Goal: Task Accomplishment & Management: Complete application form

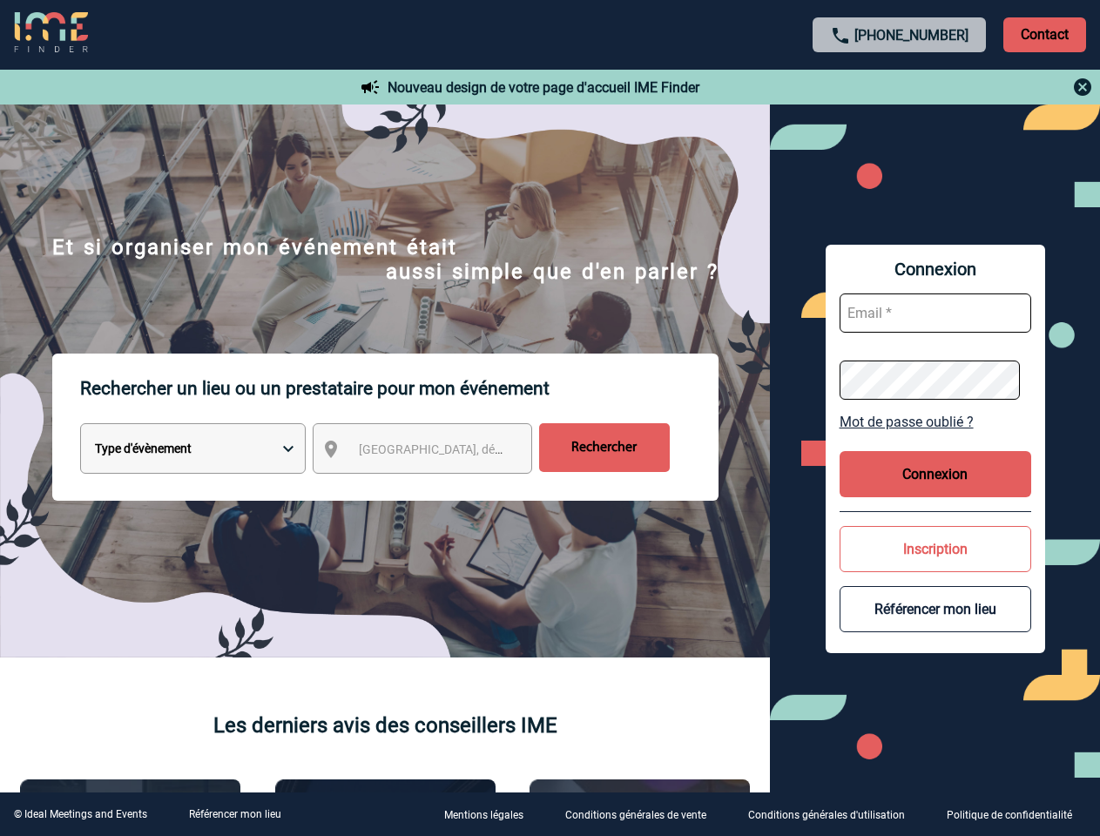
click at [550, 418] on p "Rechercher un lieu ou un prestataire pour mon événement" at bounding box center [399, 389] width 638 height 70
click at [1044, 34] on p "Contact" at bounding box center [1044, 34] width 83 height 35
click at [900, 87] on div at bounding box center [900, 87] width 388 height 21
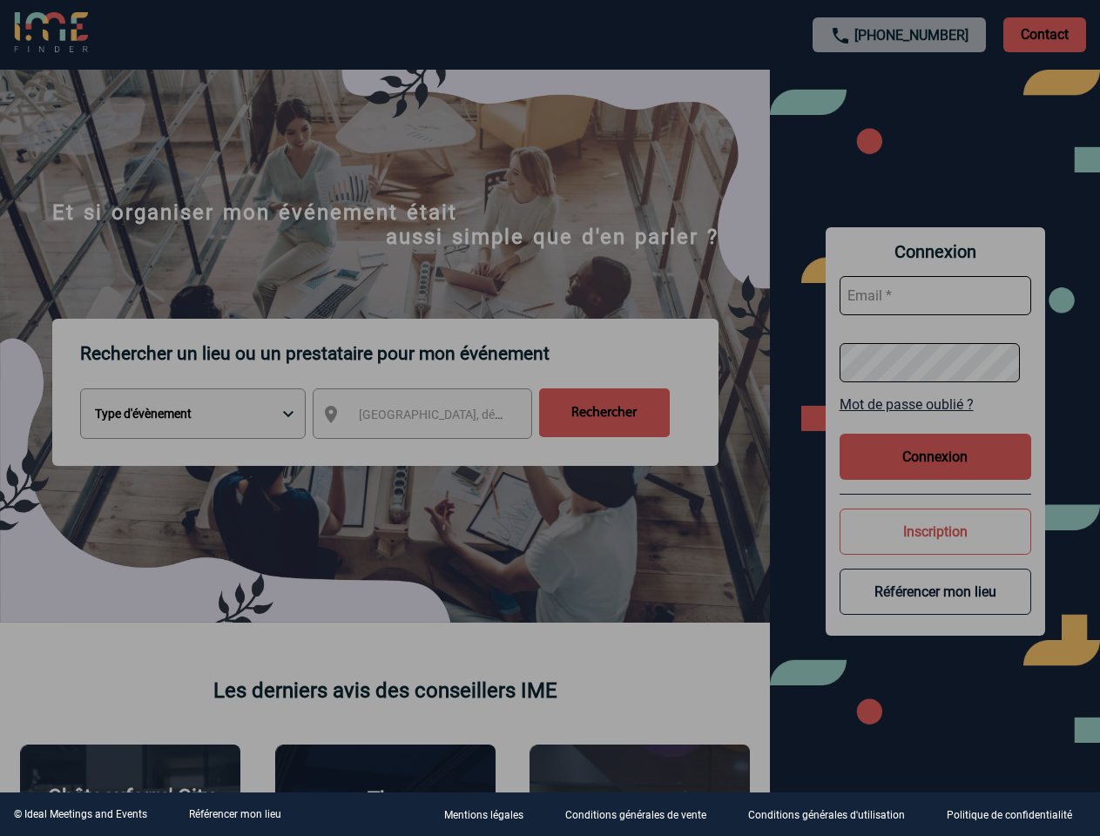
click at [438, 452] on div at bounding box center [550, 418] width 1100 height 836
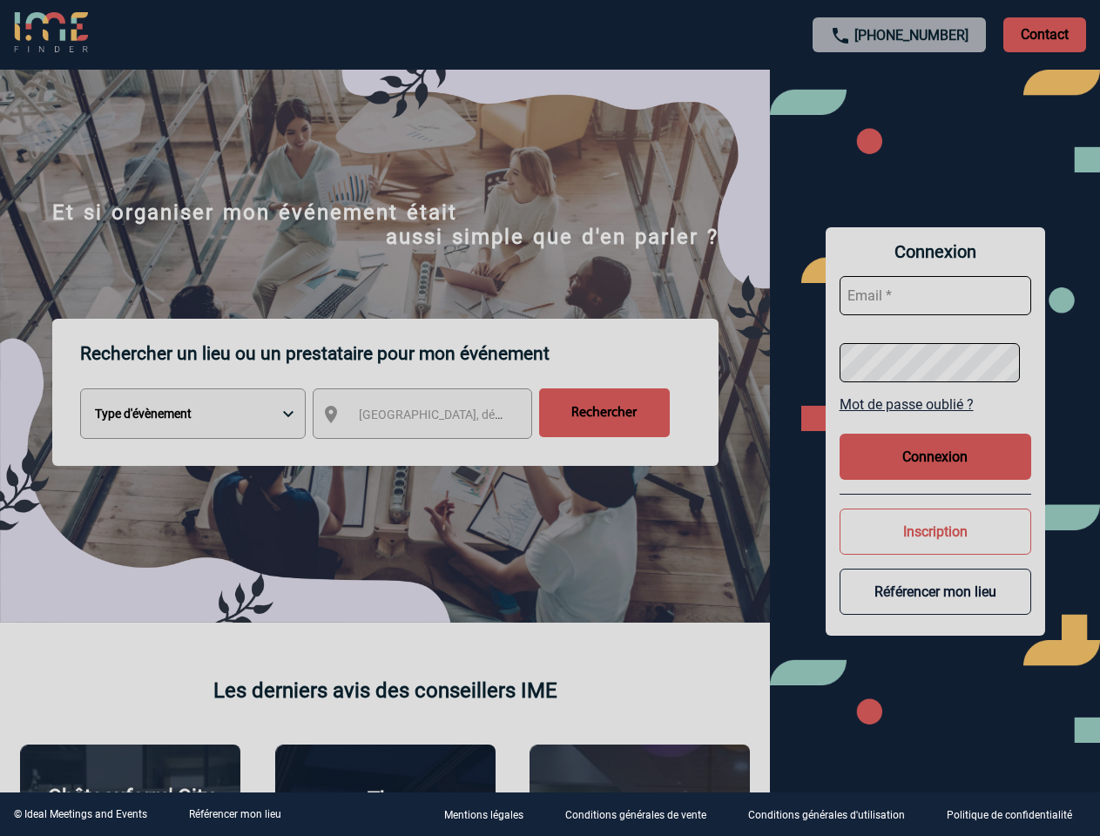
click at [935, 422] on div at bounding box center [550, 418] width 1100 height 836
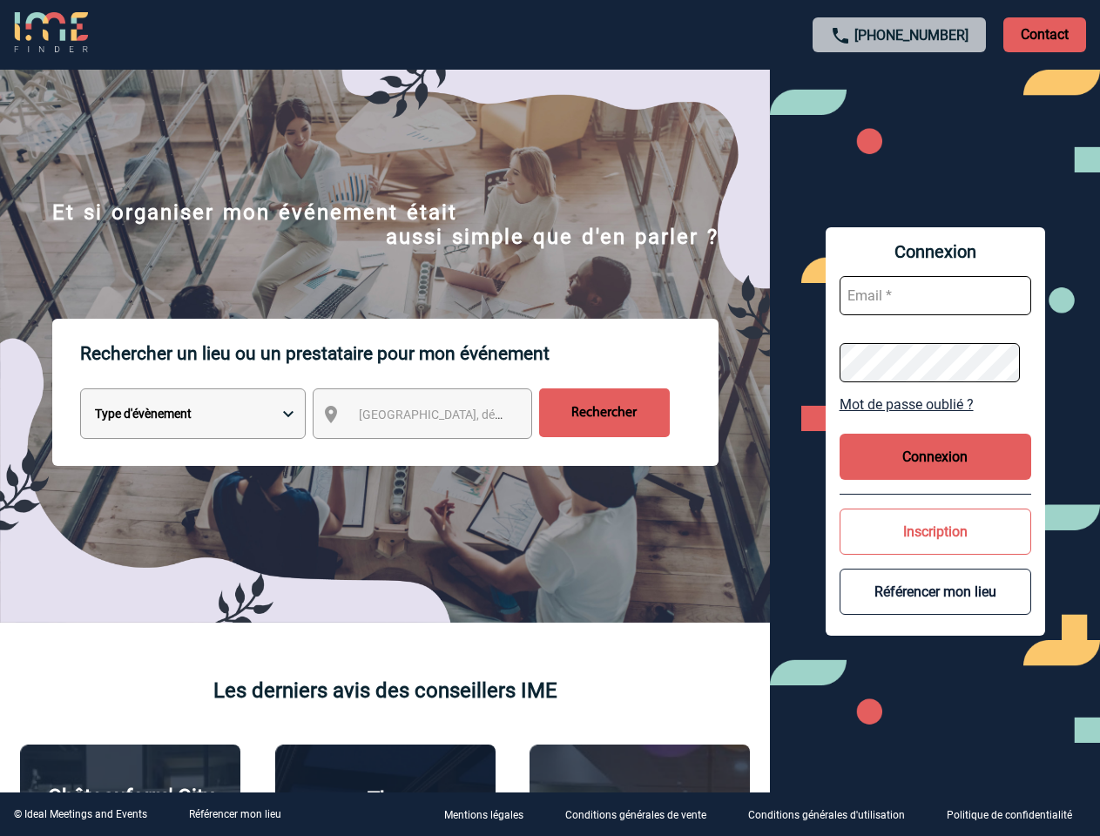
click at [935, 474] on button "Connexion" at bounding box center [936, 457] width 192 height 46
click at [935, 549] on button "Inscription" at bounding box center [936, 532] width 192 height 46
click at [935, 609] on div at bounding box center [541, 411] width 1082 height 822
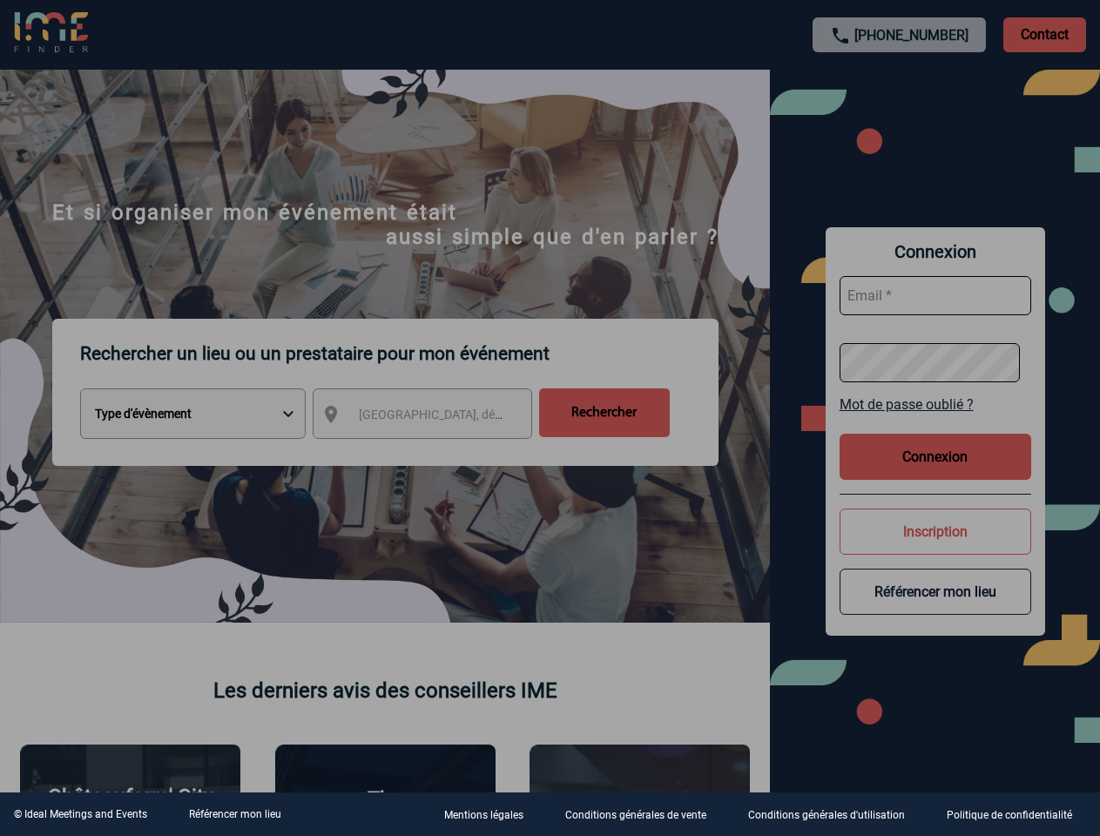
click at [234, 814] on link "Référencer mon lieu" at bounding box center [235, 814] width 92 height 12
